Goal: Transaction & Acquisition: Purchase product/service

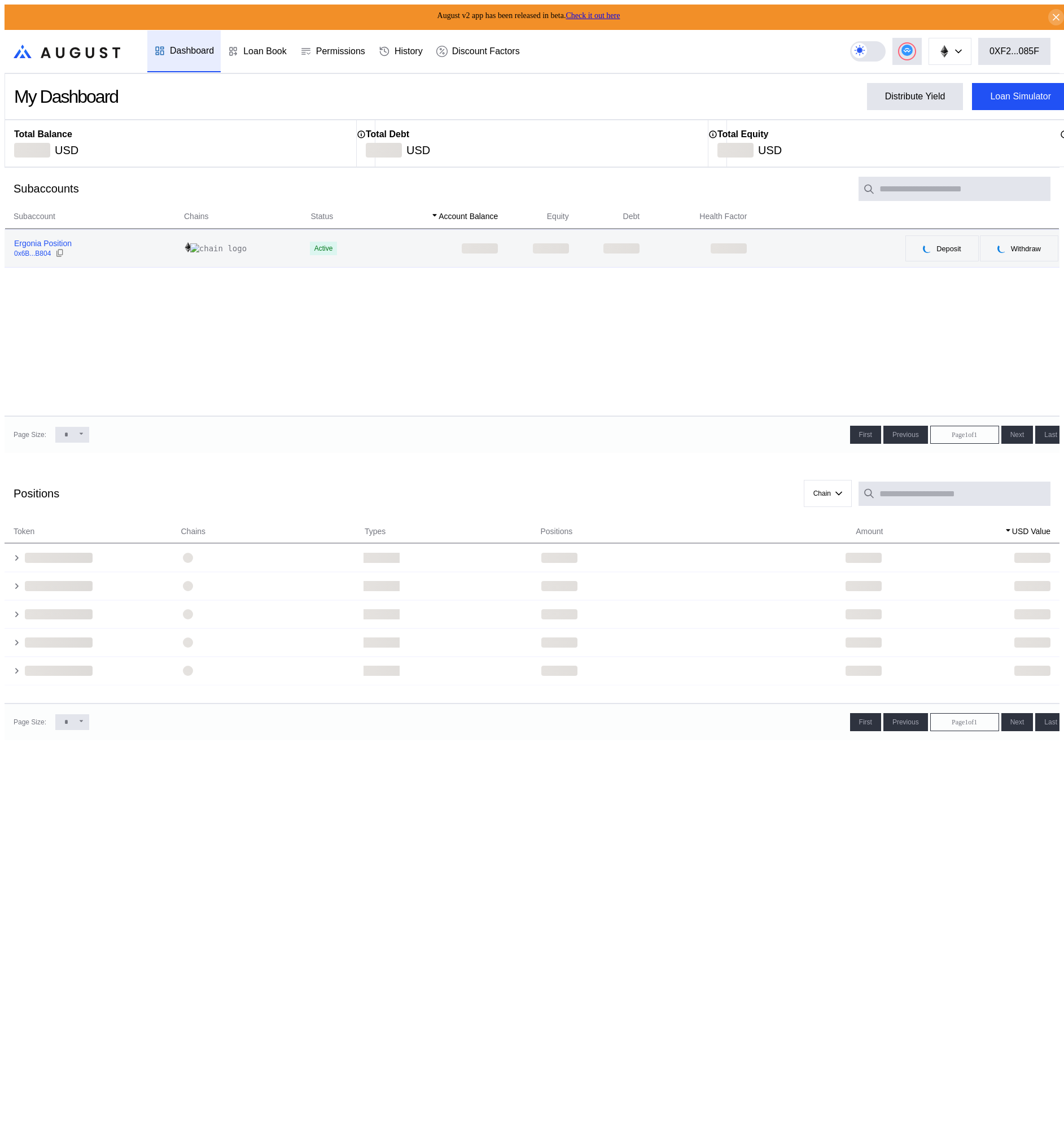
click at [44, 249] on div "0x6B...B804" at bounding box center [32, 253] width 37 height 8
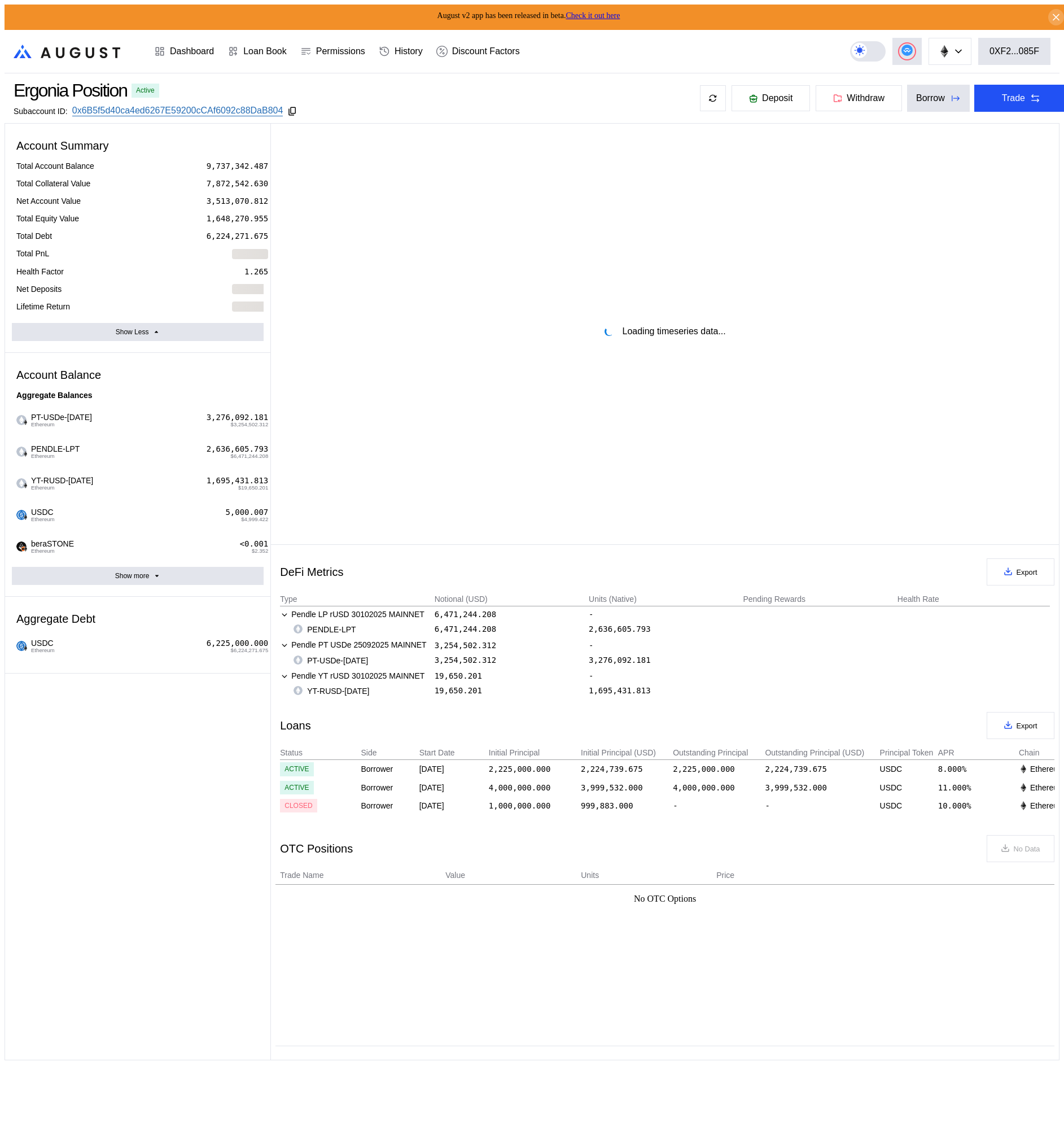
select select "*"
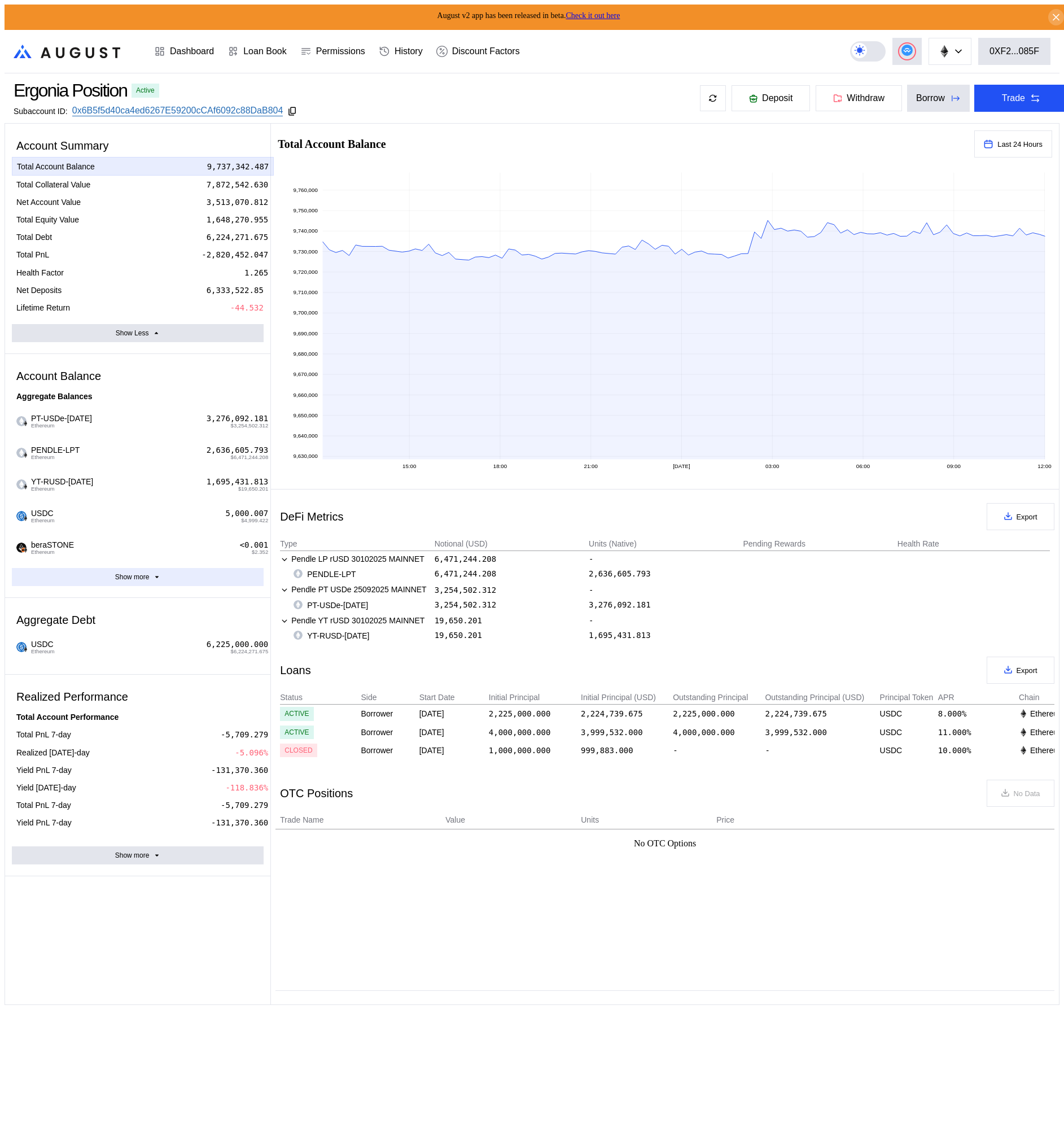
click at [137, 573] on div "Show more" at bounding box center [133, 577] width 35 height 8
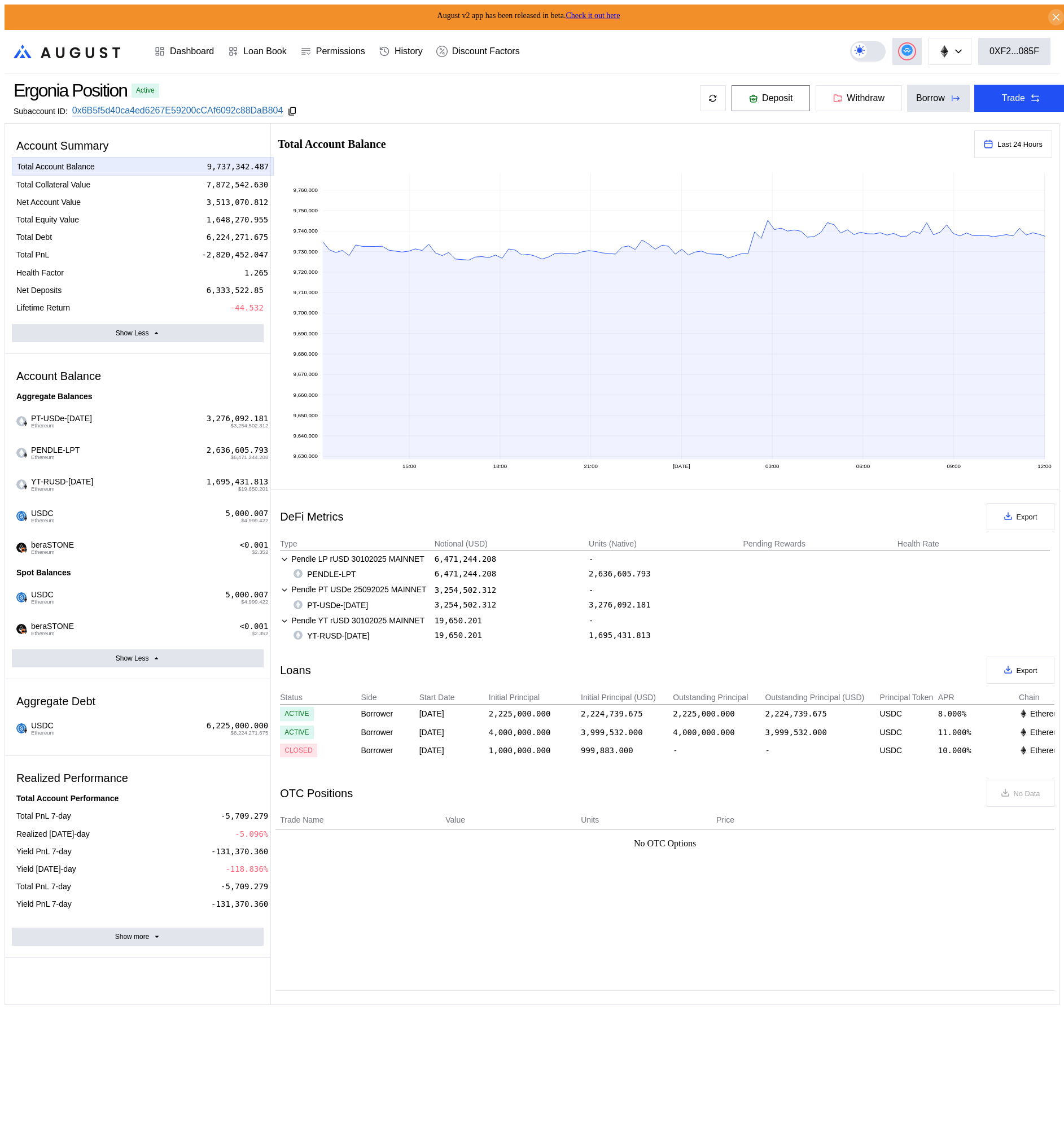
click at [739, 103] on button "Deposit" at bounding box center [771, 98] width 79 height 27
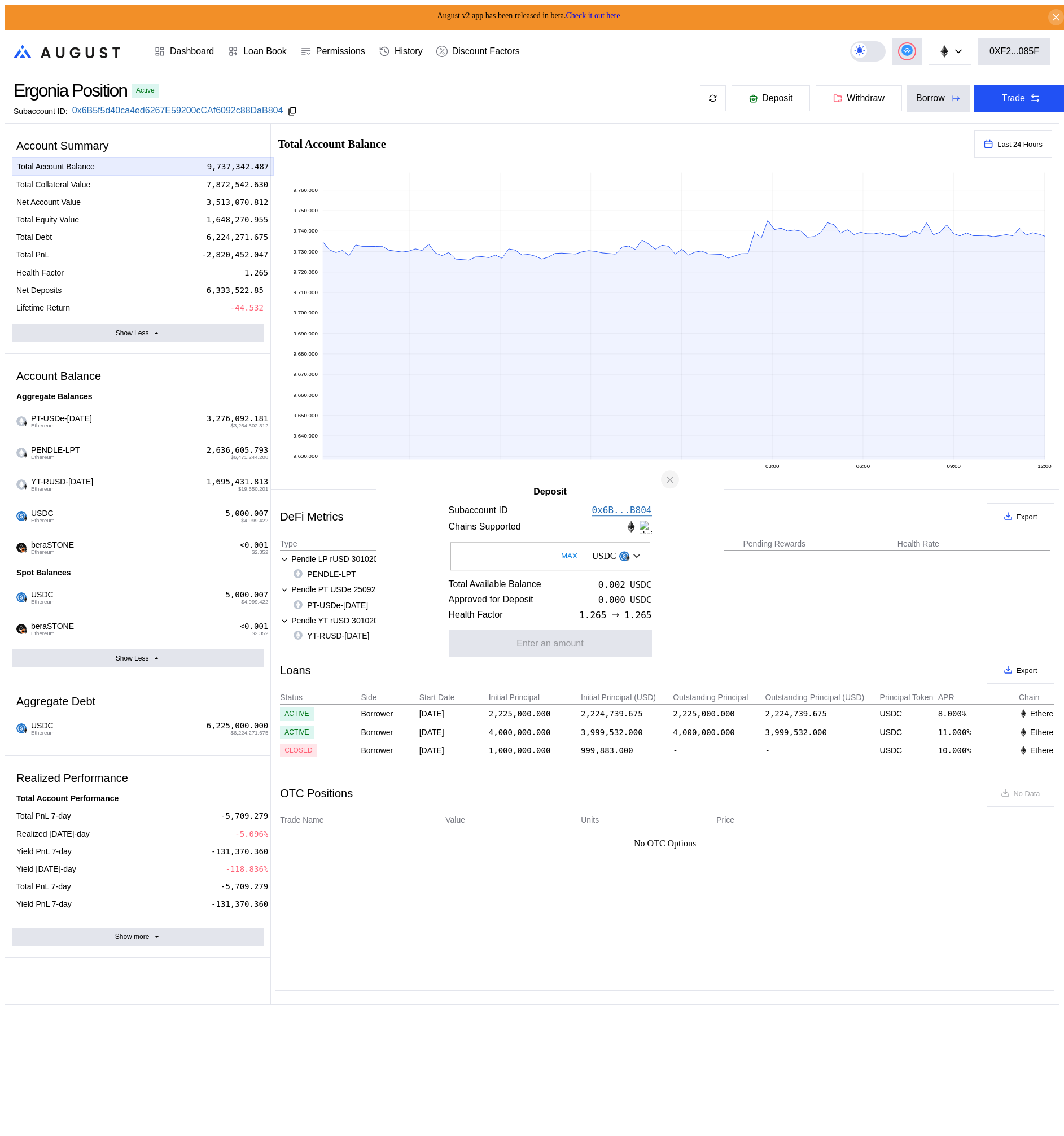
click at [668, 474] on icon "close modal" at bounding box center [670, 479] width 12 height 12
